Goal: Task Accomplishment & Management: Use online tool/utility

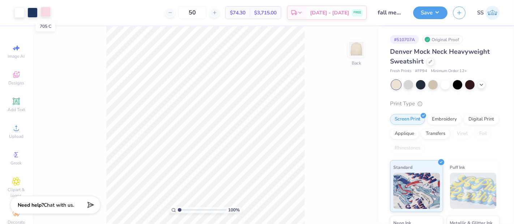
click at [47, 14] on div at bounding box center [45, 12] width 10 height 10
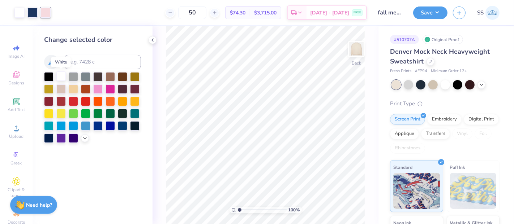
click at [63, 76] on div at bounding box center [60, 76] width 9 height 9
click at [349, 206] on div at bounding box center [345, 204] width 12 height 12
click at [359, 206] on icon at bounding box center [358, 204] width 7 height 7
click at [344, 206] on icon at bounding box center [344, 204] width 7 height 7
click at [359, 206] on icon at bounding box center [358, 204] width 7 height 7
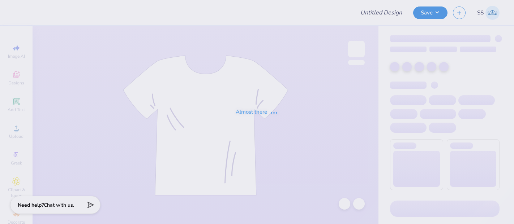
type input "Date dash"
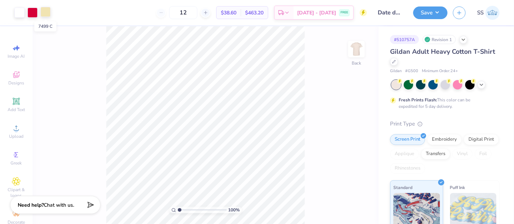
click at [47, 12] on div at bounding box center [45, 12] width 10 height 10
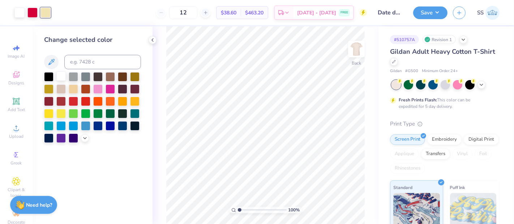
click at [63, 76] on div at bounding box center [60, 76] width 9 height 9
click at [447, 13] on div "Save SS" at bounding box center [463, 12] width 101 height 25
click at [440, 13] on button "Save" at bounding box center [430, 11] width 34 height 13
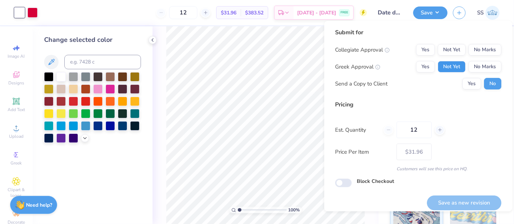
click at [454, 67] on button "Not Yet" at bounding box center [452, 67] width 28 height 12
click at [478, 48] on button "No Marks" at bounding box center [484, 50] width 33 height 12
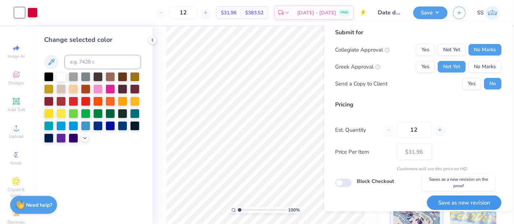
click at [449, 197] on button "Save as new revision" at bounding box center [464, 203] width 74 height 15
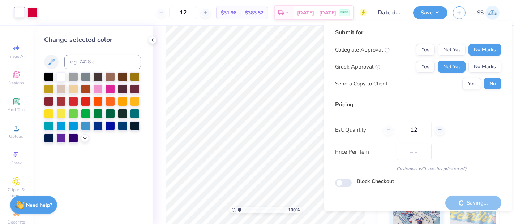
type input "$31.96"
click at [197, 14] on input "12" at bounding box center [183, 12] width 28 height 13
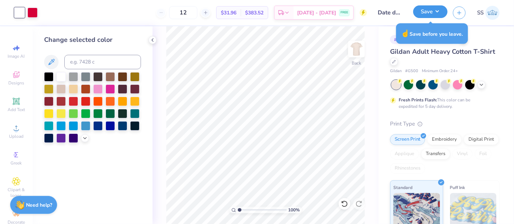
click at [434, 10] on button "Save" at bounding box center [430, 11] width 34 height 13
